Goal: Task Accomplishment & Management: Use online tool/utility

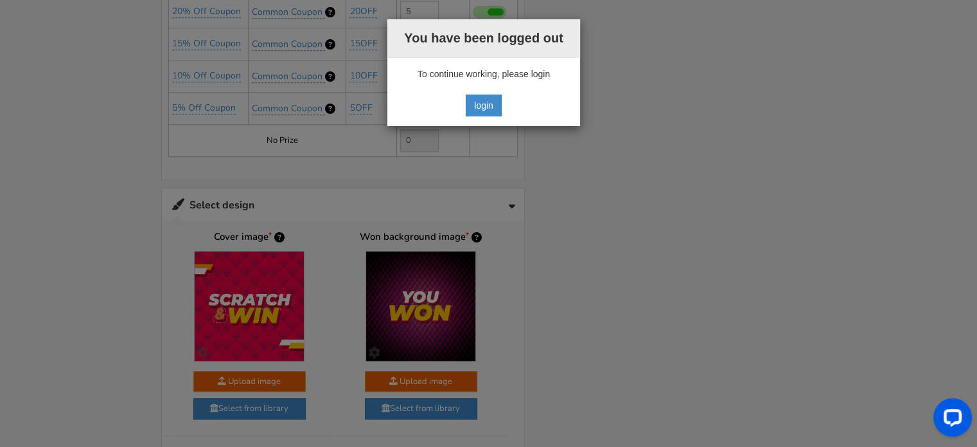
drag, startPoint x: 484, startPoint y: 103, endPoint x: 694, endPoint y: 112, distance: 210.3
click at [694, 112] on div "You have been logged out To continue working, please reload the page. To contin…" at bounding box center [488, 223] width 977 height 447
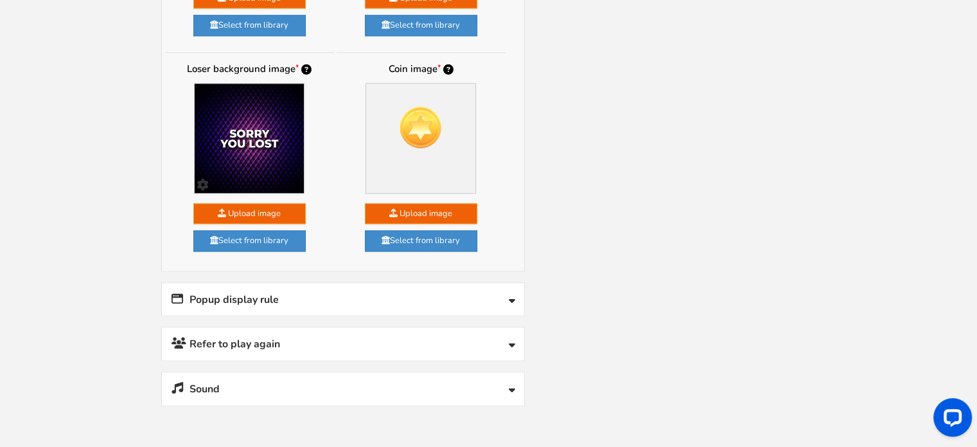
scroll to position [1562, 0]
click at [350, 289] on link "Popup display rule" at bounding box center [343, 299] width 362 height 33
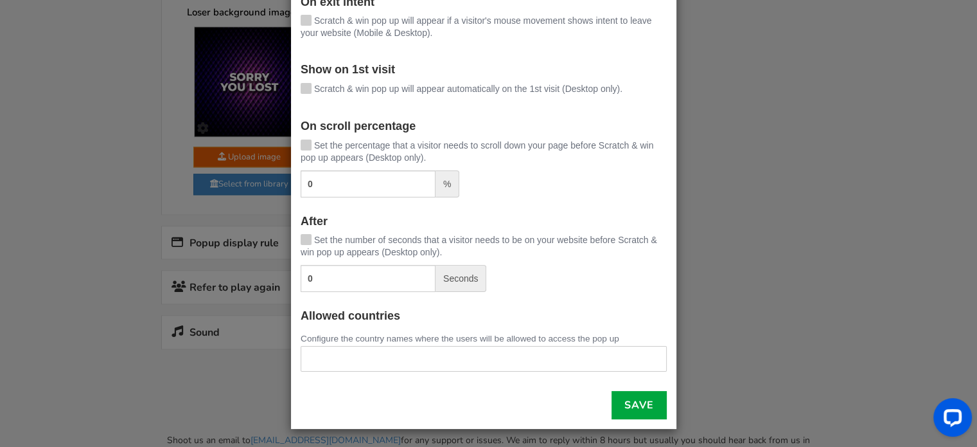
scroll to position [0, 0]
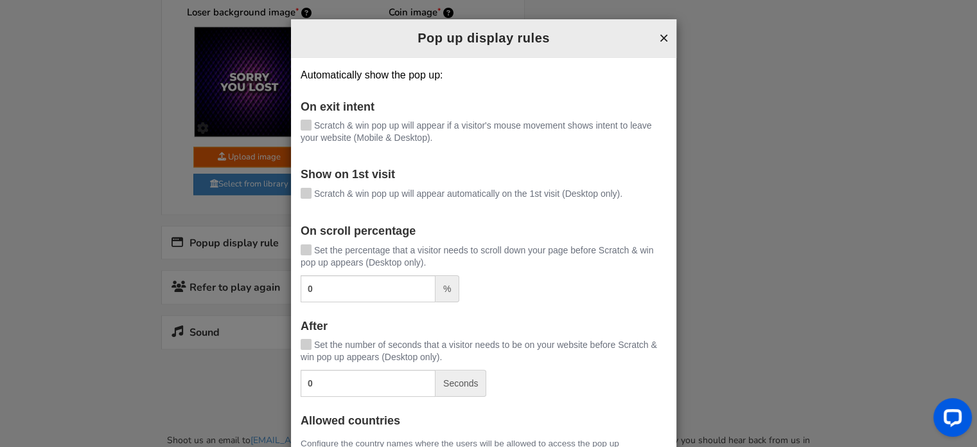
click at [661, 35] on button "×" at bounding box center [664, 38] width 10 height 17
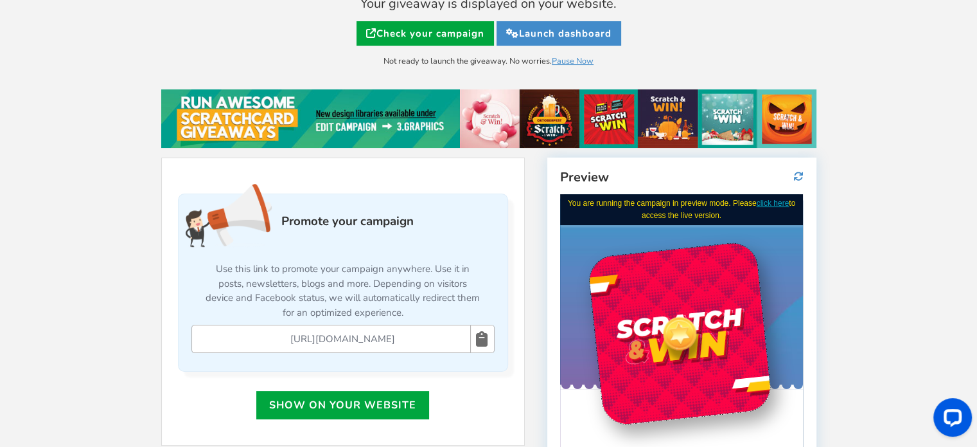
scroll to position [164, 0]
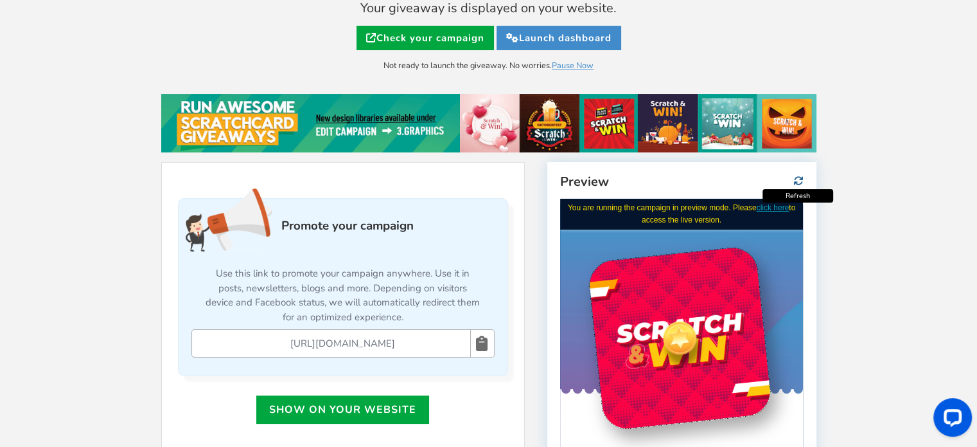
click at [802, 181] on icon at bounding box center [799, 181] width 10 height 10
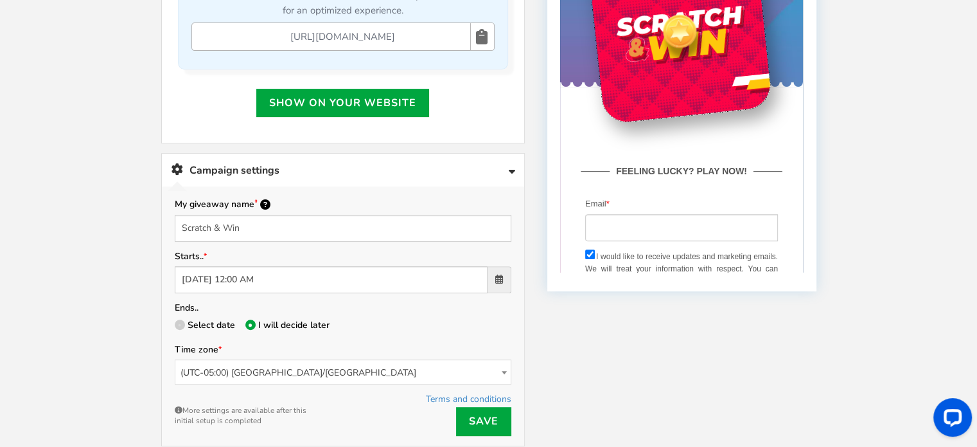
scroll to position [481, 0]
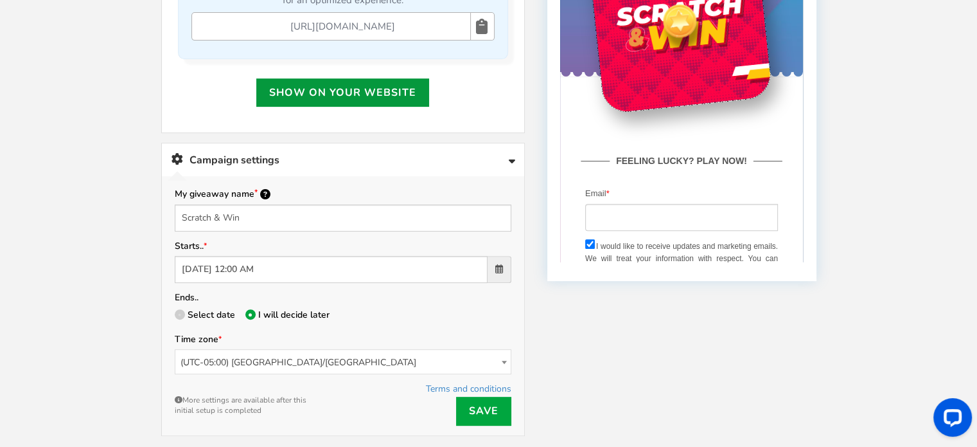
click at [350, 88] on link "Show on your website" at bounding box center [342, 92] width 173 height 28
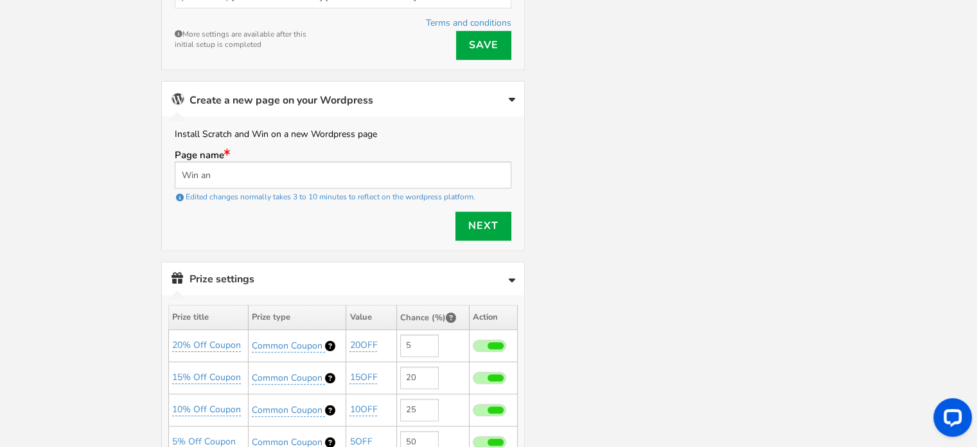
scroll to position [923, 0]
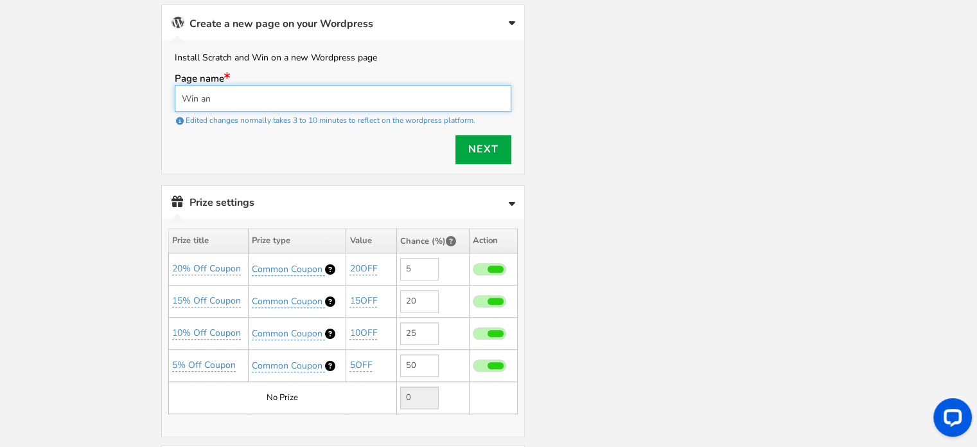
click at [342, 94] on input "Win an" at bounding box center [343, 98] width 337 height 27
click at [483, 147] on link "Next" at bounding box center [484, 149] width 56 height 29
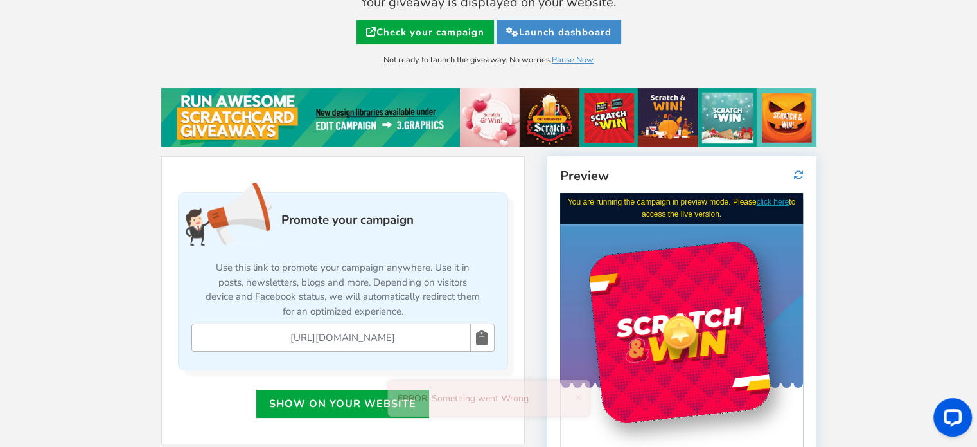
scroll to position [167, 0]
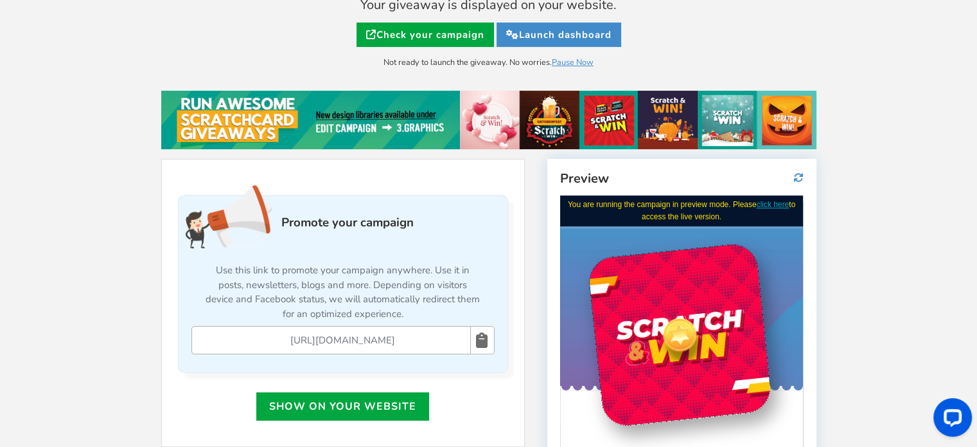
click at [477, 340] on icon at bounding box center [482, 340] width 12 height 28
click at [339, 404] on link "Show on your website" at bounding box center [342, 406] width 173 height 28
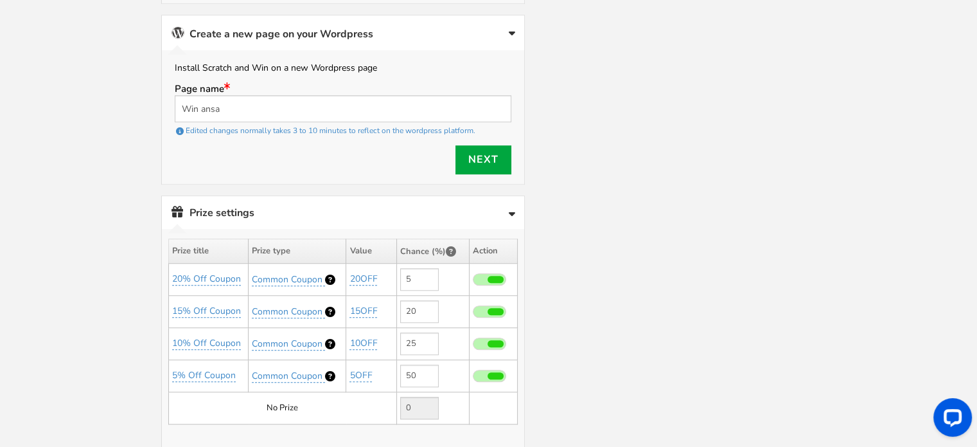
scroll to position [923, 0]
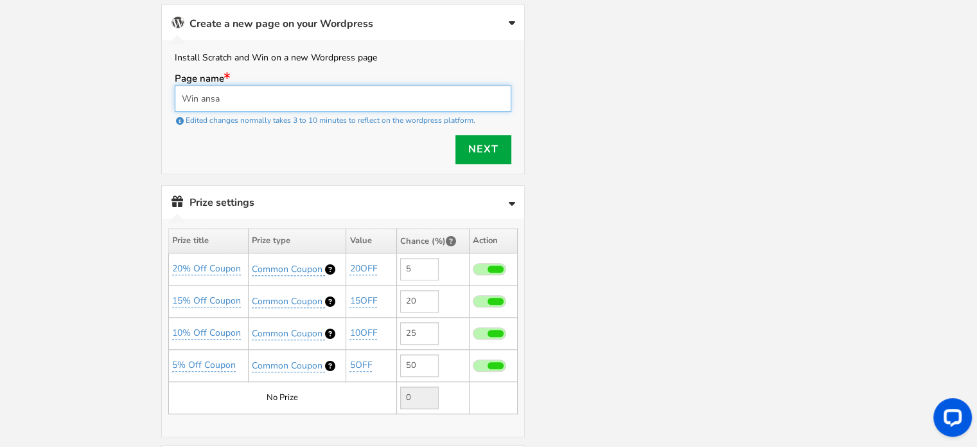
click at [308, 92] on input "Win ansa" at bounding box center [343, 98] width 337 height 27
type input "[DOMAIN_NAME]"
click at [470, 139] on link "Next" at bounding box center [484, 149] width 56 height 29
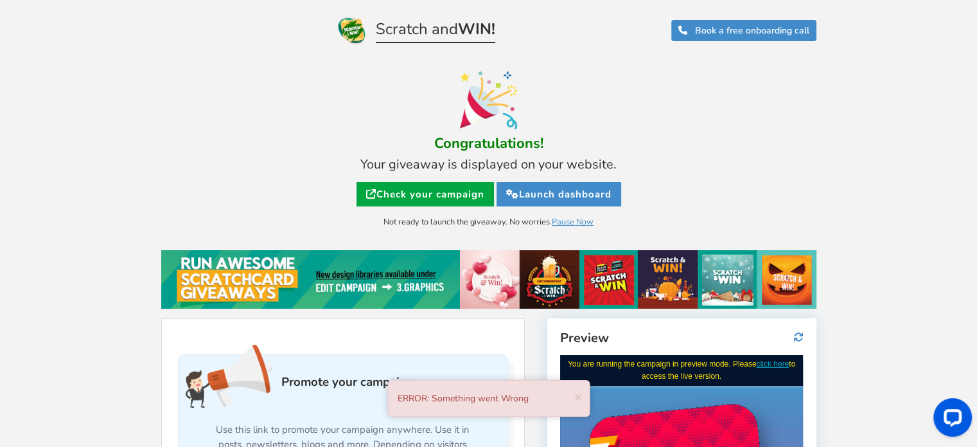
scroll to position [0, 0]
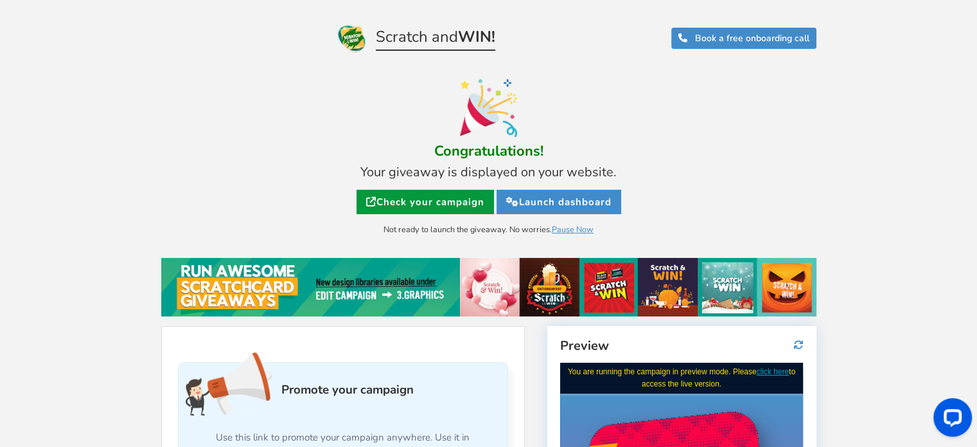
click at [445, 202] on link "Check your campaign" at bounding box center [426, 202] width 138 height 24
